Goal: Task Accomplishment & Management: Complete application form

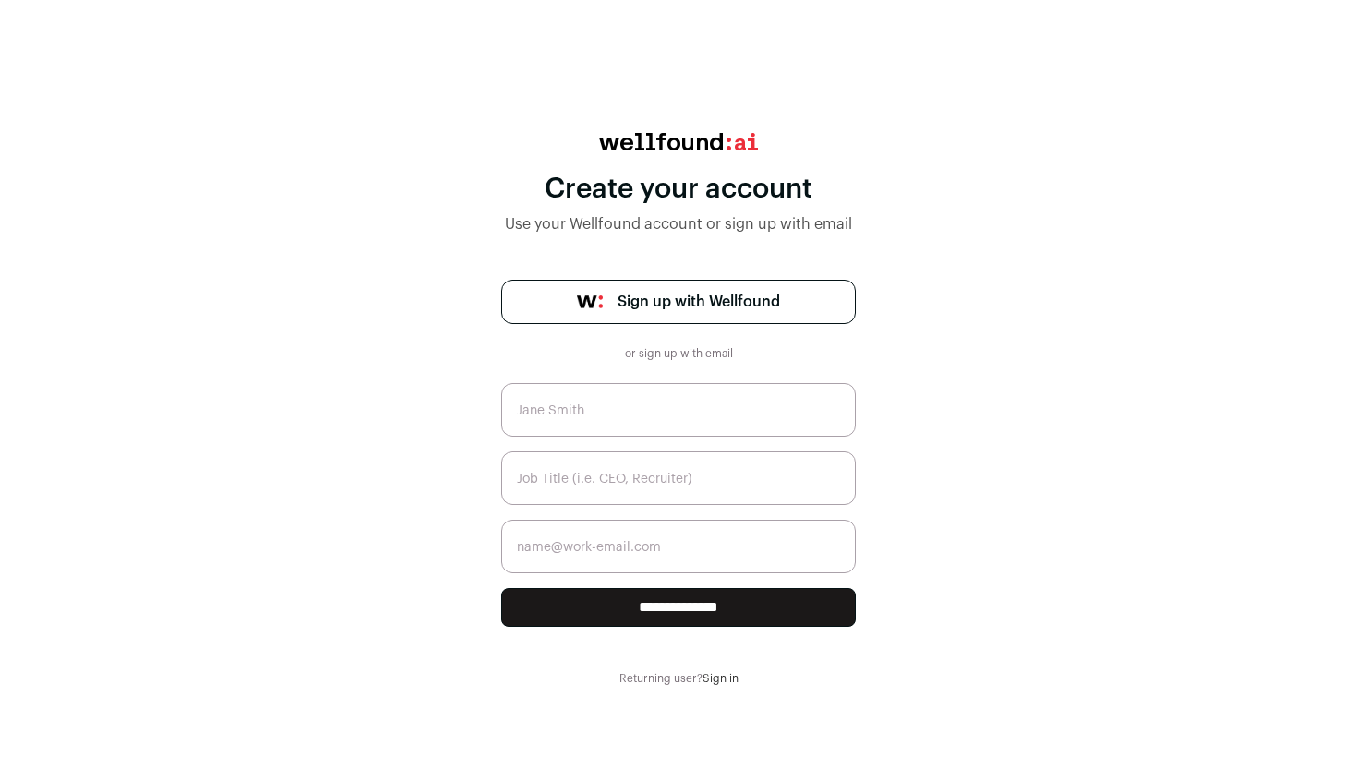
click at [793, 307] on link "Sign up with Wellfound" at bounding box center [678, 302] width 354 height 44
click at [720, 681] on link "Sign in" at bounding box center [720, 678] width 36 height 11
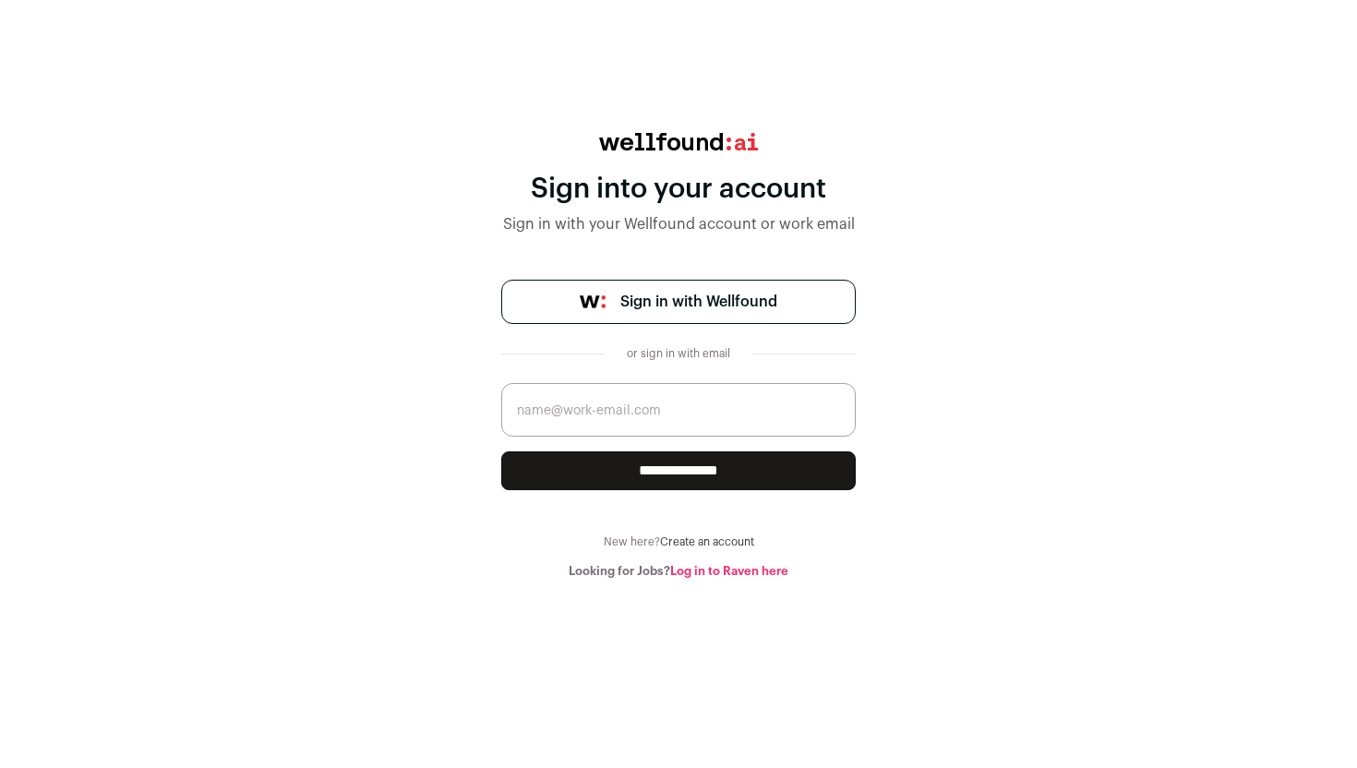
click at [729, 412] on input "email" at bounding box center [678, 410] width 354 height 54
type input "vladyslava@lemon.io"
click at [701, 474] on input "**********" at bounding box center [678, 470] width 354 height 39
click at [637, 407] on input "email" at bounding box center [678, 410] width 354 height 54
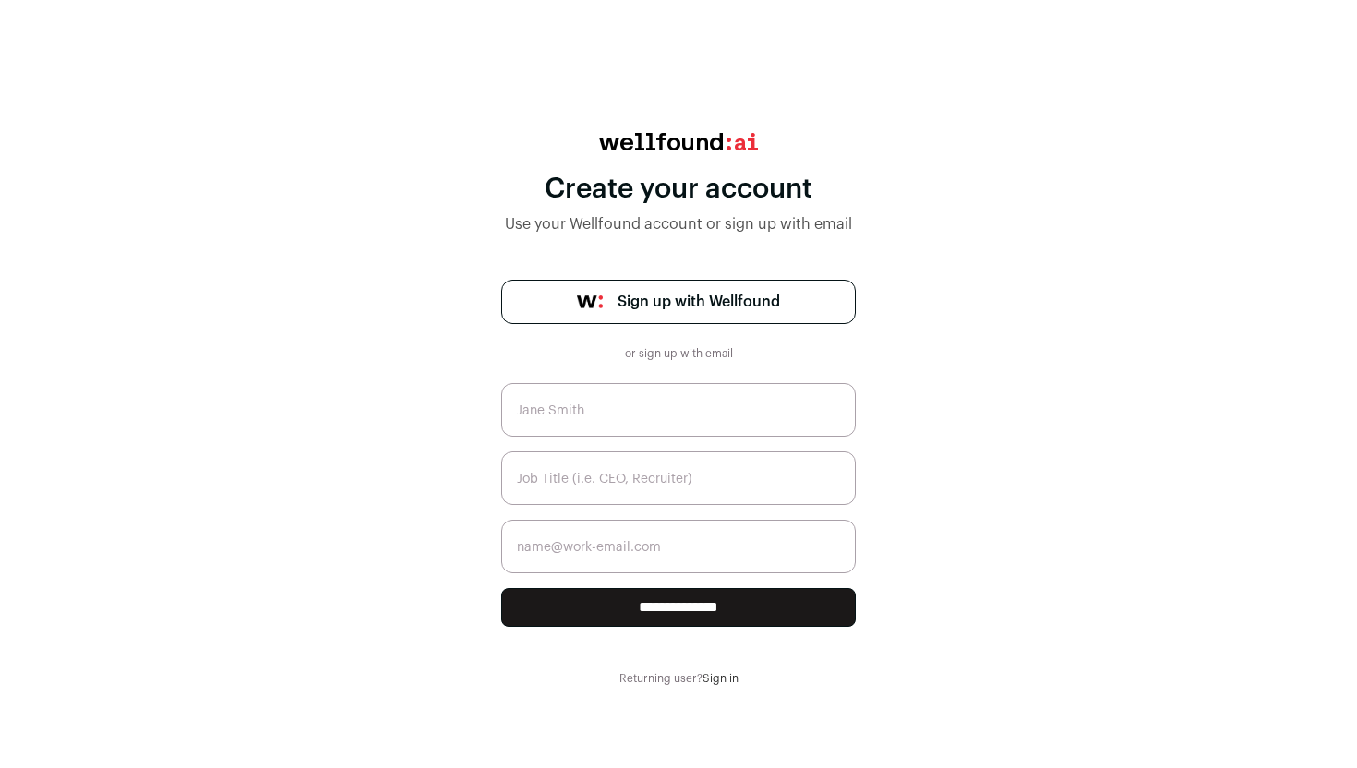
click at [701, 299] on span "Sign up with Wellfound" at bounding box center [699, 302] width 162 height 22
click at [723, 414] on input "text" at bounding box center [678, 410] width 354 height 54
type input "М"
type input "v"
type input "Vladyslava Zamerets"
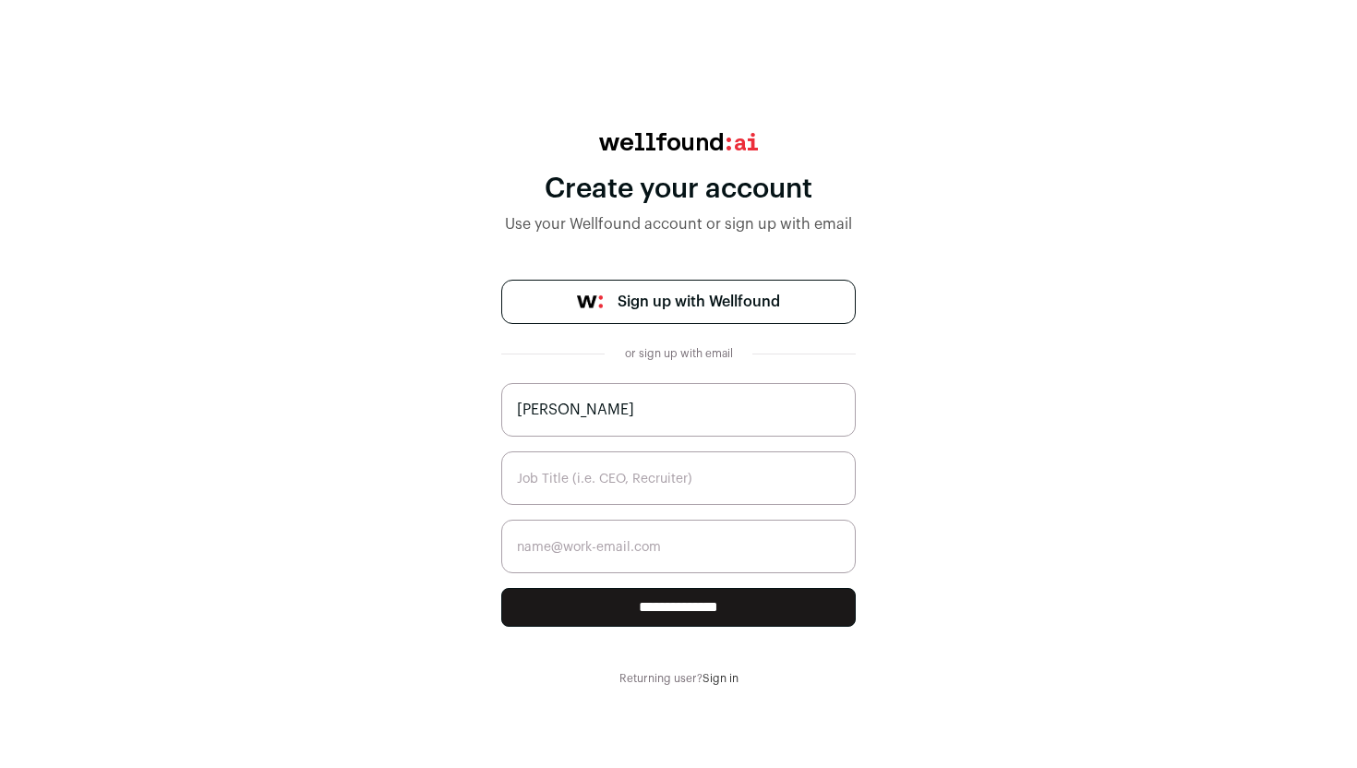
click at [702, 462] on input "text" at bounding box center [678, 478] width 354 height 54
type input "Recruiter"
click at [704, 546] on input "email" at bounding box center [678, 547] width 354 height 54
type input "vladyslava@lemon.io"
click at [736, 613] on input "**********" at bounding box center [678, 607] width 354 height 39
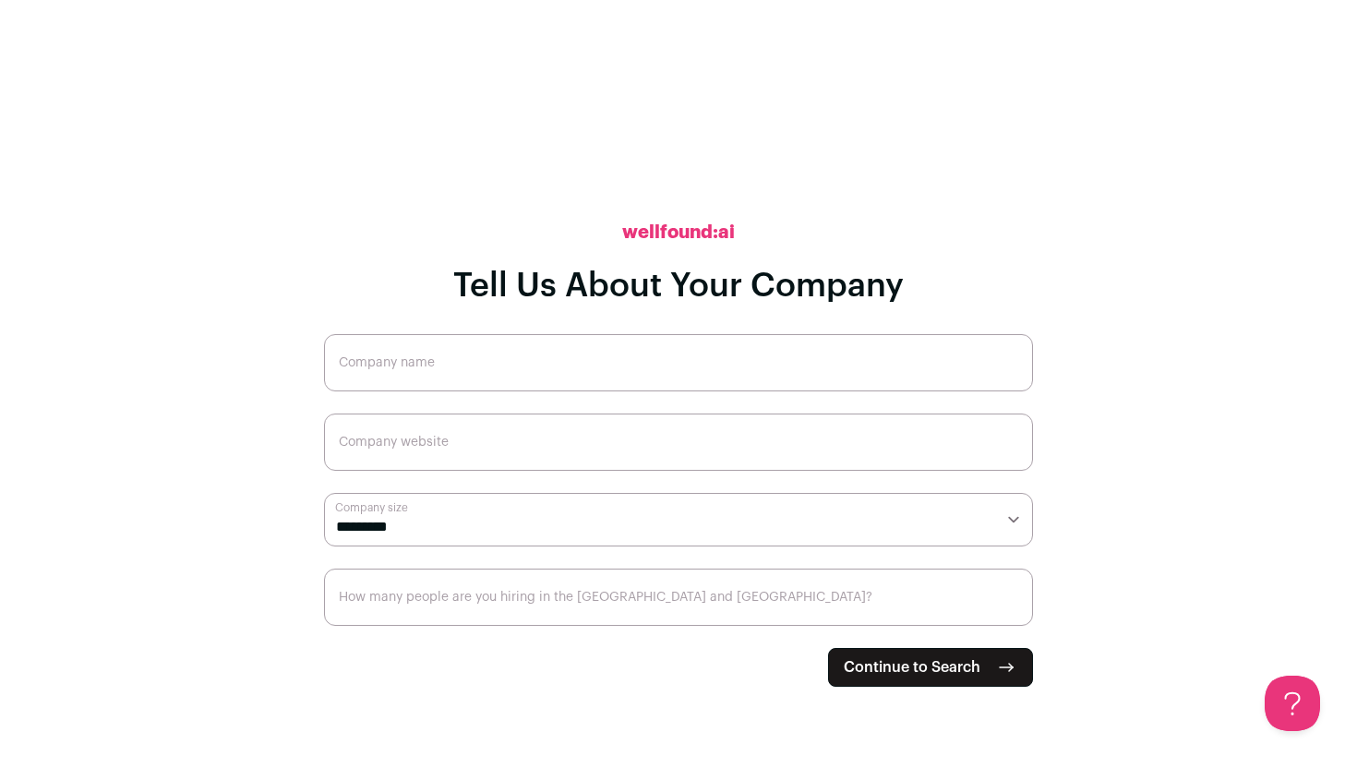
click at [778, 372] on input "Company name" at bounding box center [678, 362] width 709 height 57
type input "[DOMAIN_NAME]"
click at [716, 437] on input "Company website" at bounding box center [678, 442] width 709 height 57
paste input "[URL][DOMAIN_NAME]"
type input "https://lemon.io/"
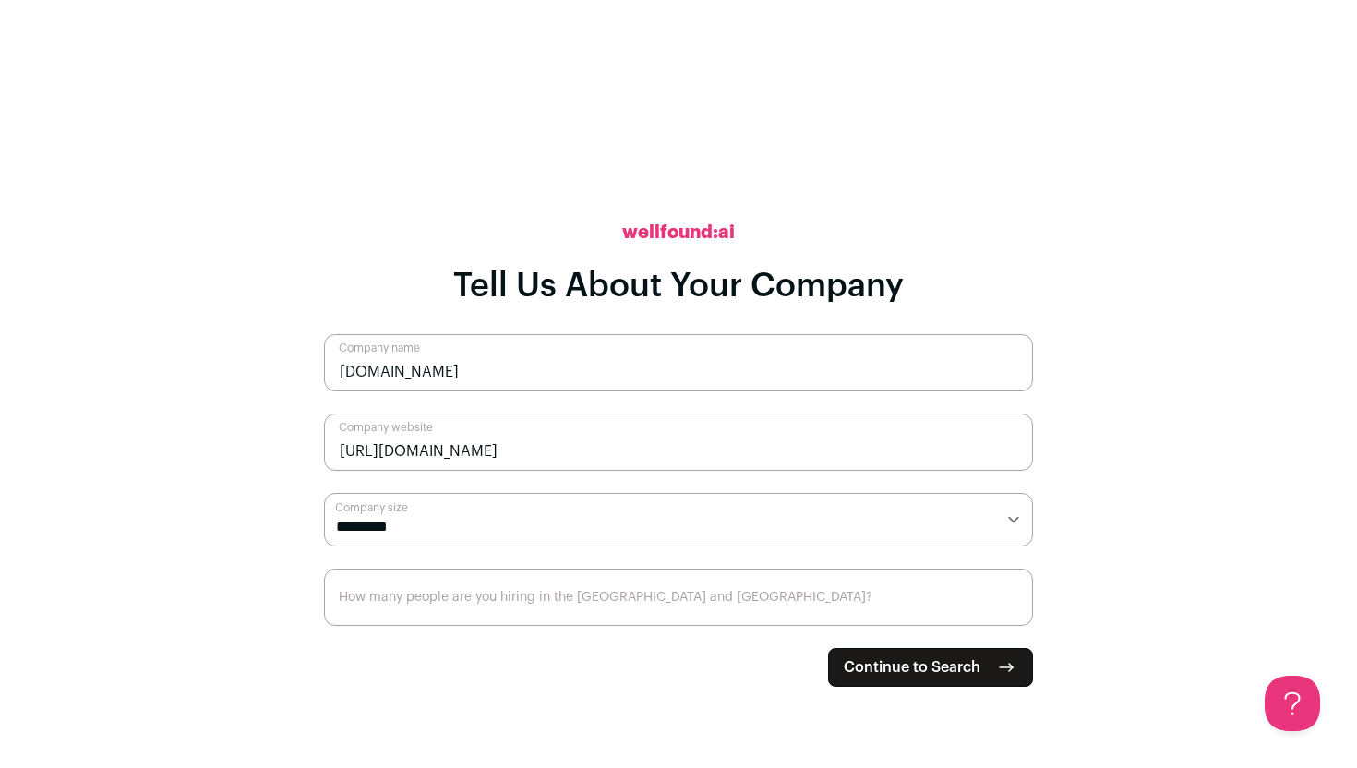
click at [453, 532] on select "**********" at bounding box center [678, 520] width 709 height 54
select select "**"
click at [324, 493] on select "**********" at bounding box center [678, 520] width 709 height 54
click at [405, 591] on input "How many people are you hiring in the US and Canada?" at bounding box center [678, 597] width 709 height 57
click at [1011, 611] on input "0" at bounding box center [678, 597] width 709 height 57
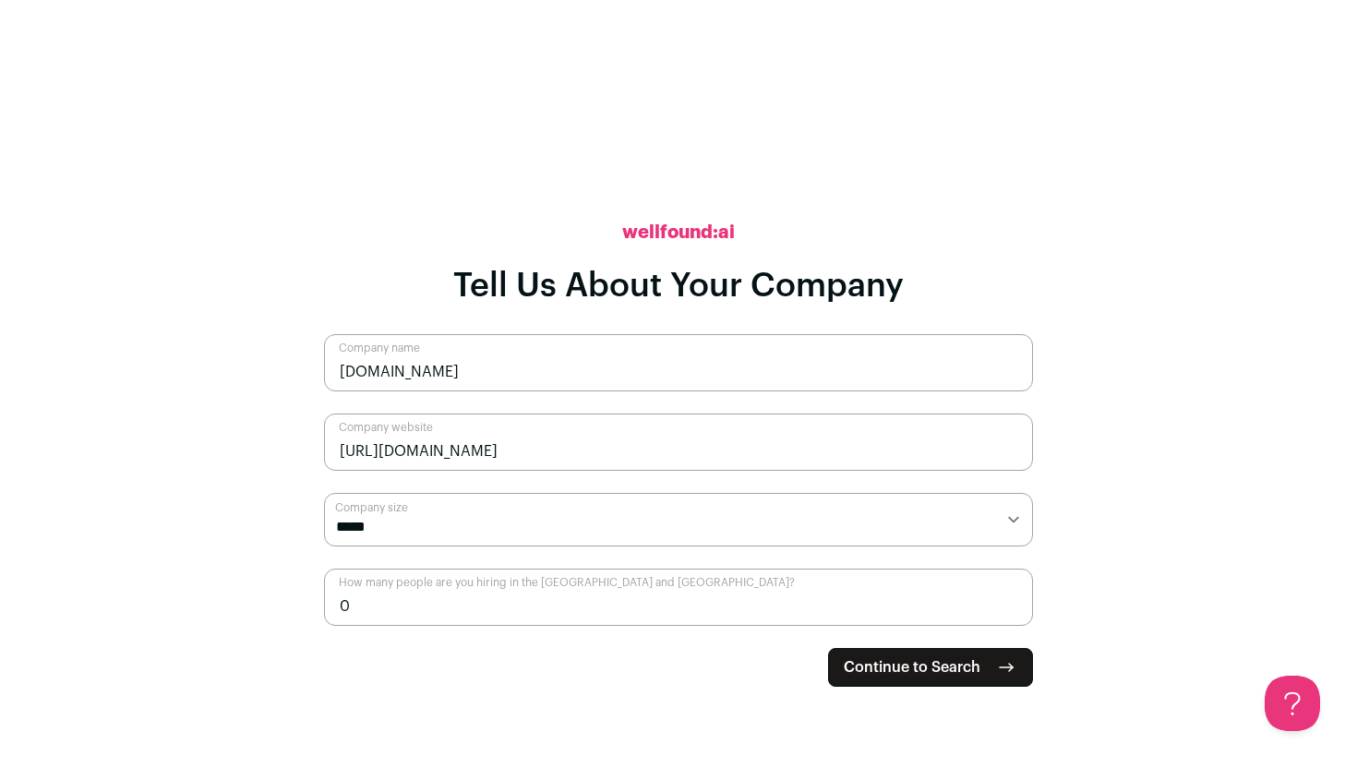
click at [1011, 611] on input "0" at bounding box center [678, 597] width 709 height 57
type input "1"
click at [1010, 603] on input "1" at bounding box center [678, 597] width 709 height 57
click at [891, 607] on input "1" at bounding box center [678, 597] width 709 height 57
type input "10"
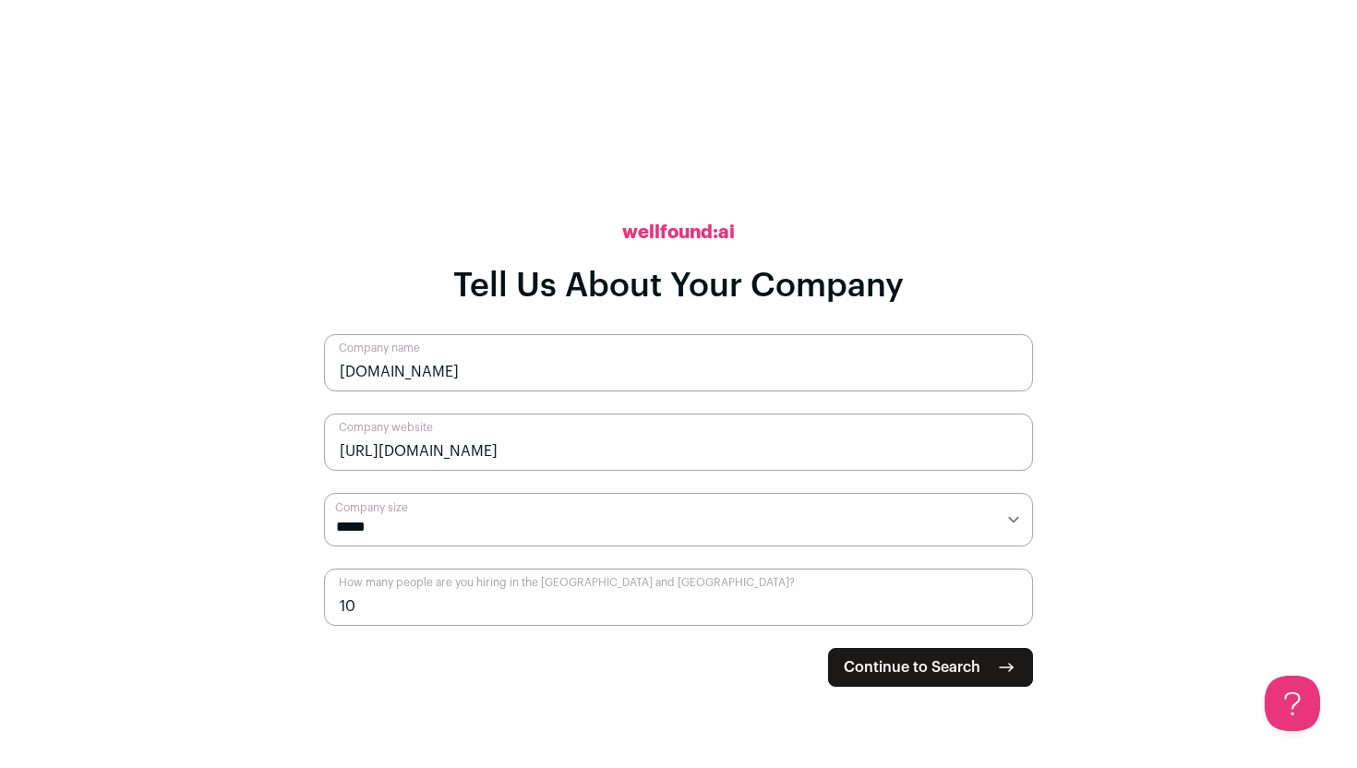
click at [931, 670] on span "Continue to Search" at bounding box center [912, 667] width 137 height 22
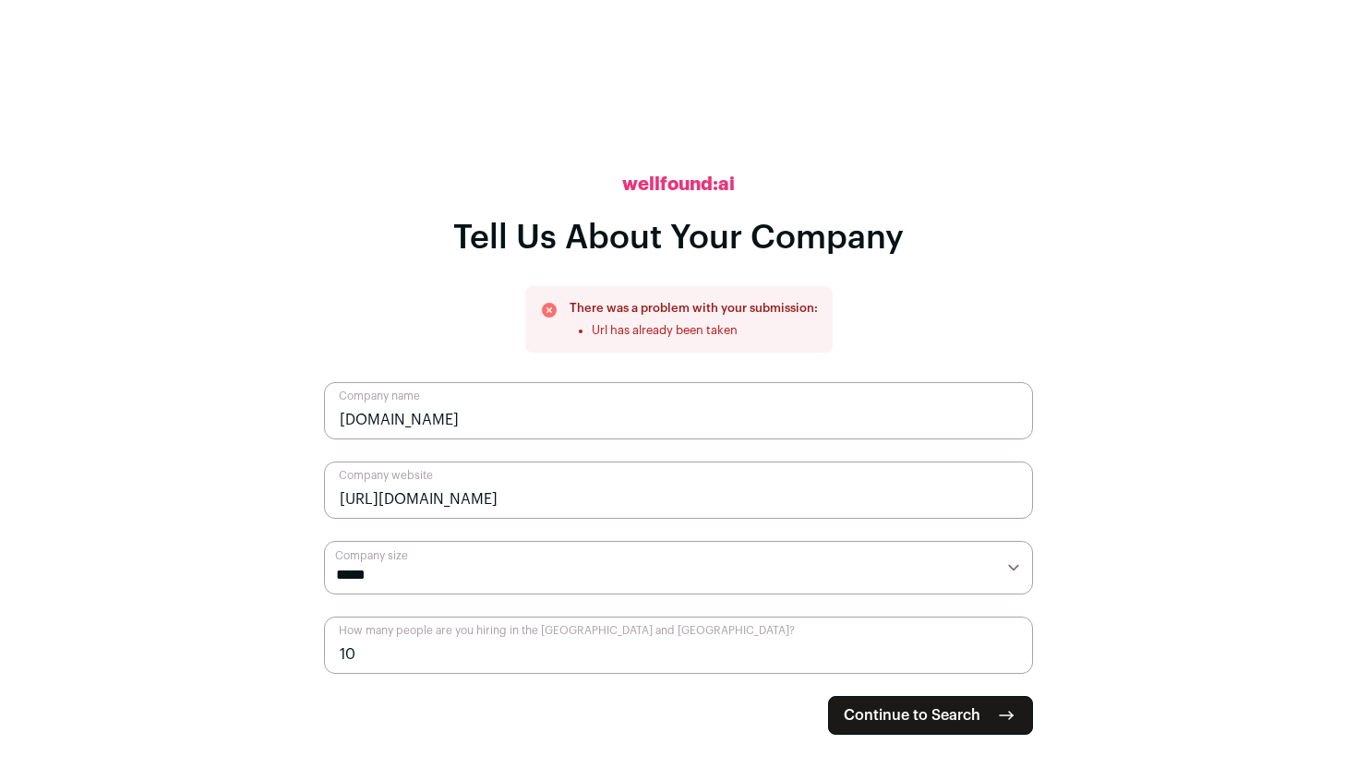
click at [1356, 280] on main "**********" at bounding box center [678, 384] width 1357 height 768
